Goal: Navigation & Orientation: Understand site structure

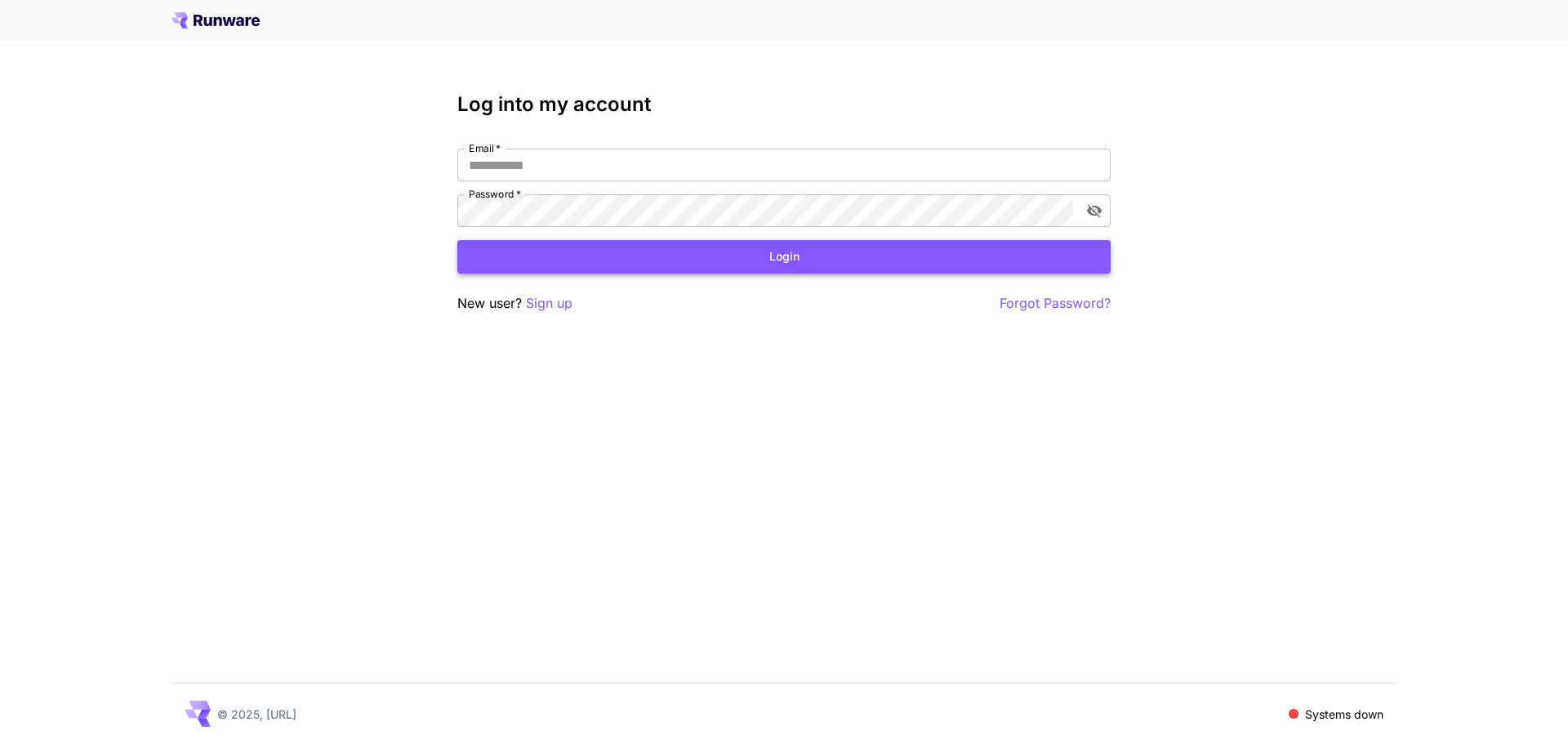
type input "**********"
click at [751, 254] on button "Login" at bounding box center [784, 257] width 654 height 34
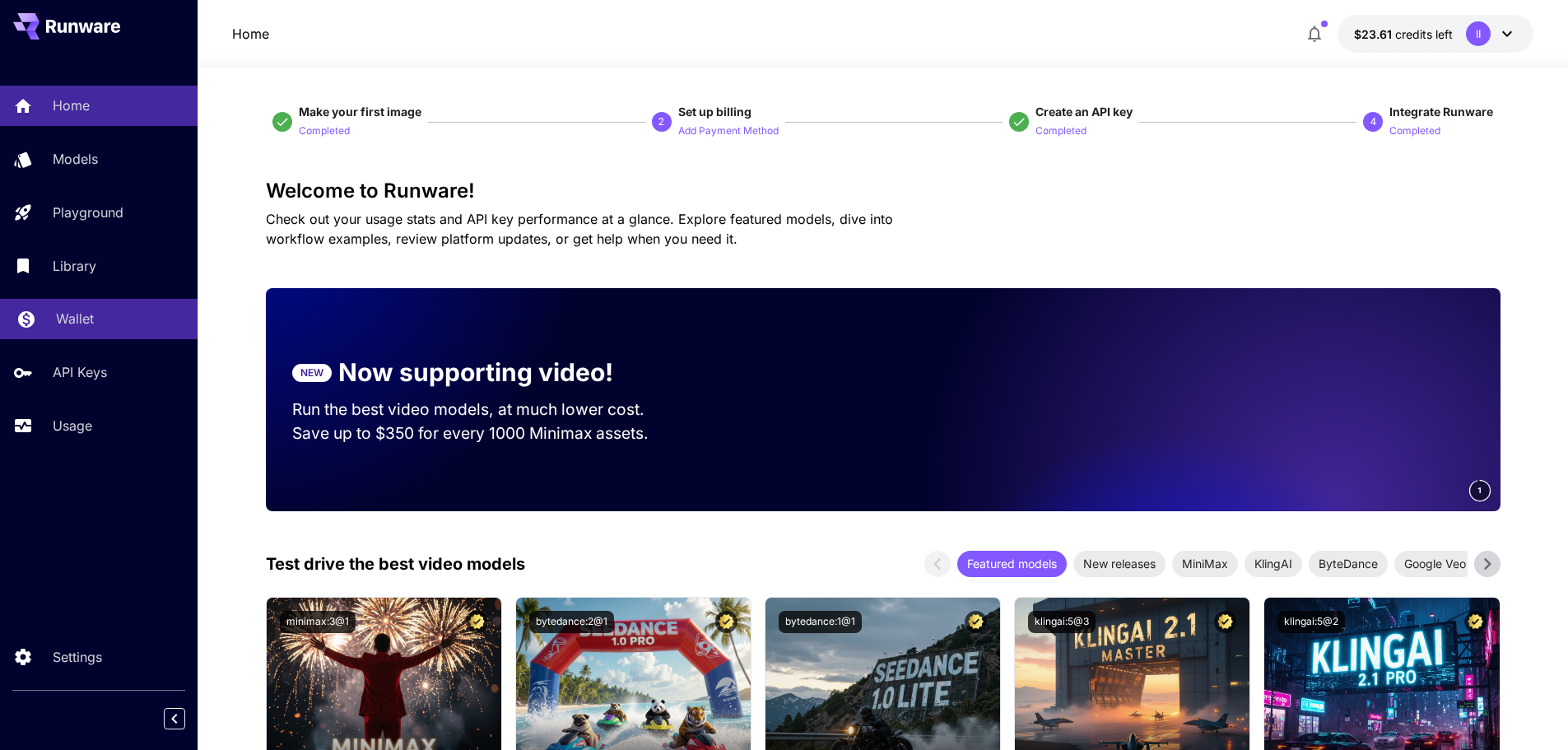
click at [85, 320] on p "Wallet" at bounding box center [75, 318] width 38 height 19
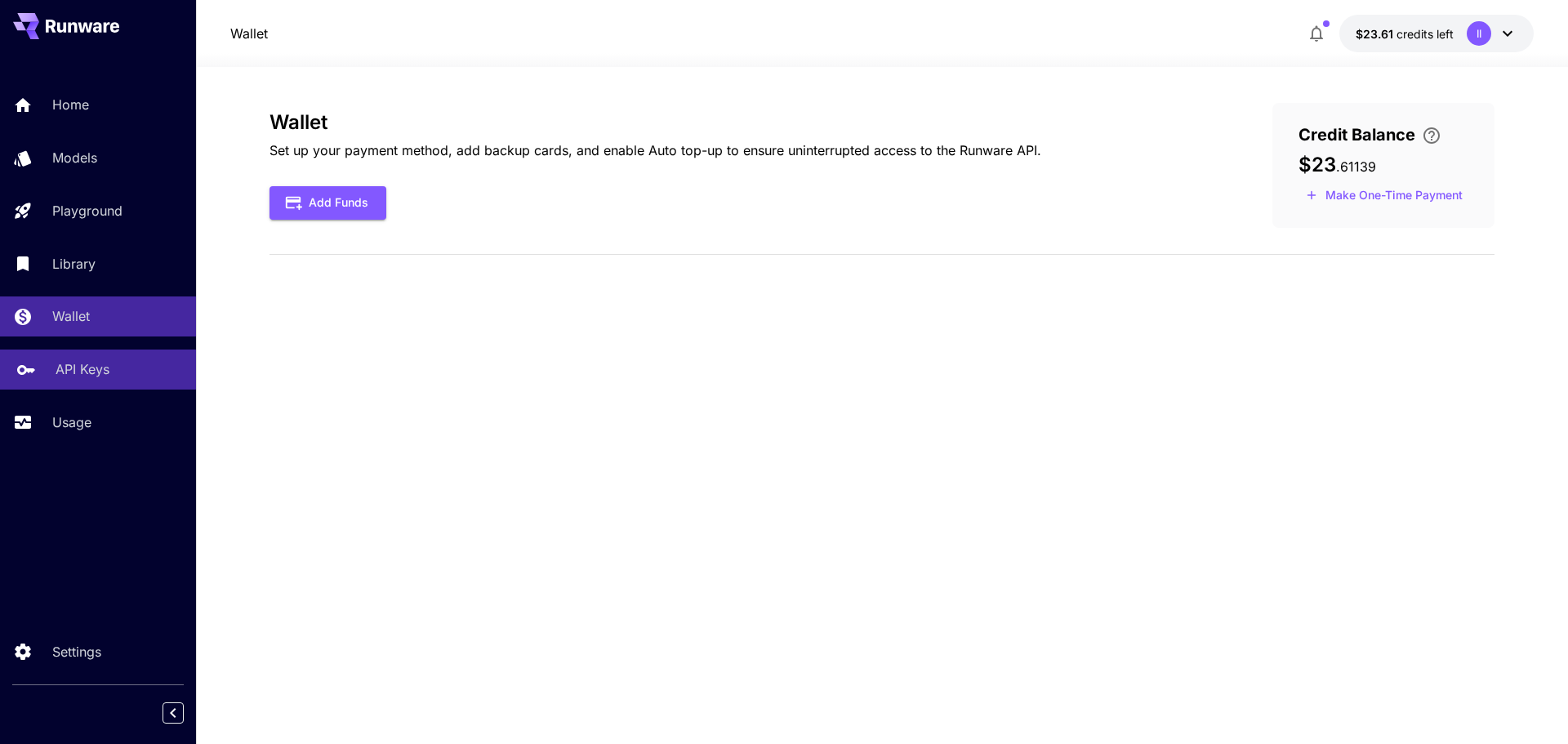
click at [99, 363] on p "API Keys" at bounding box center [83, 369] width 54 height 19
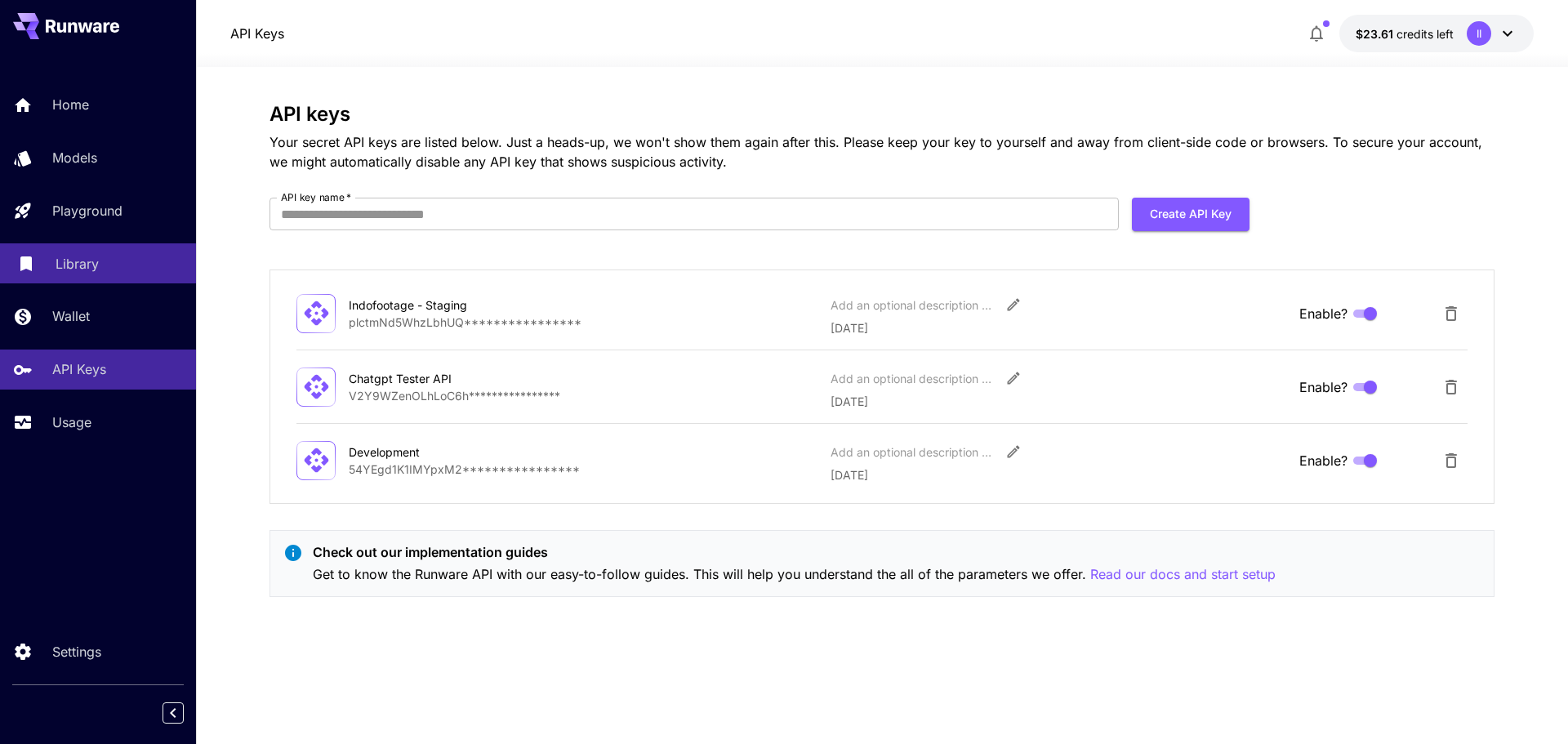
click at [99, 252] on link "Library" at bounding box center [98, 262] width 196 height 40
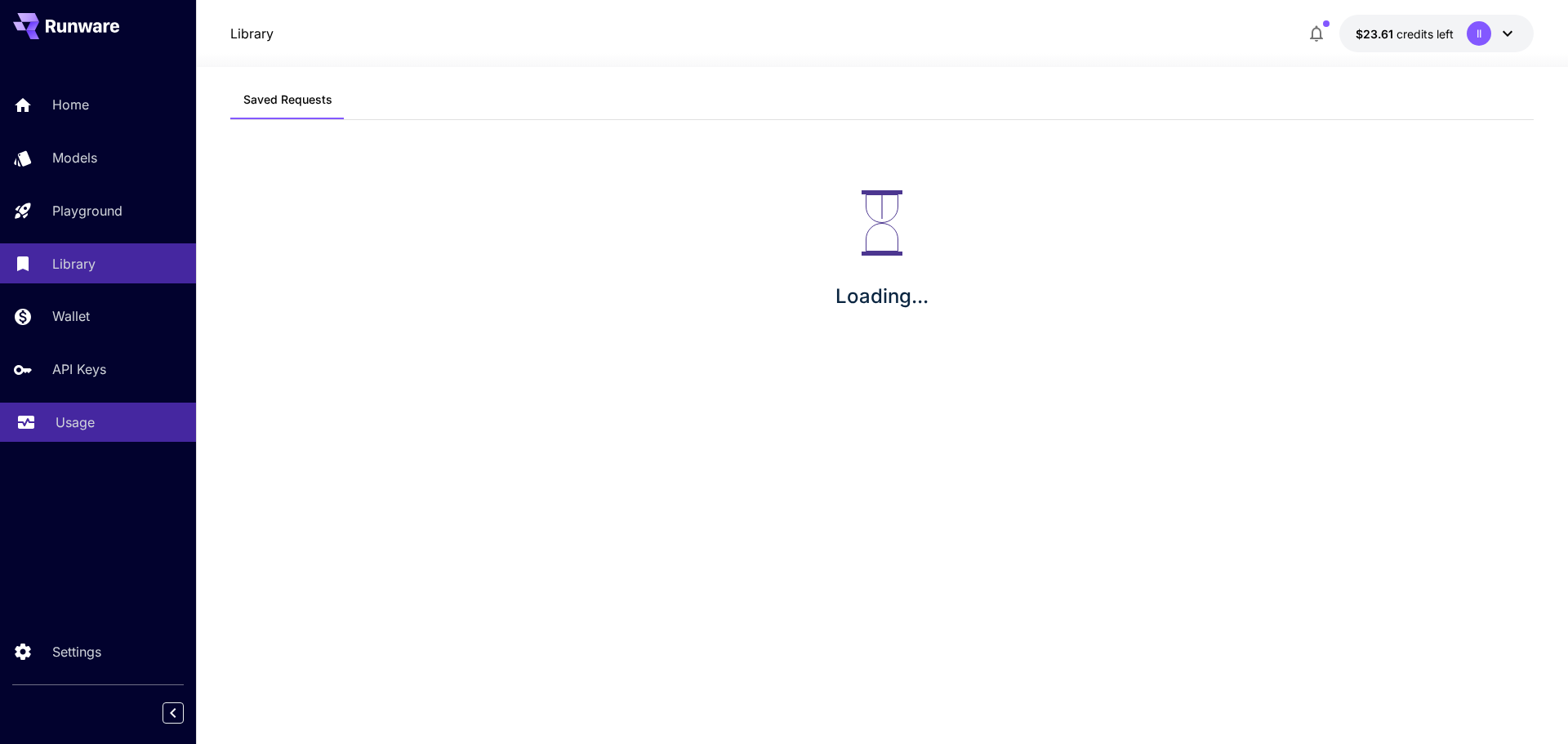
click at [83, 423] on p "Usage" at bounding box center [75, 422] width 40 height 19
